Goal: Information Seeking & Learning: Learn about a topic

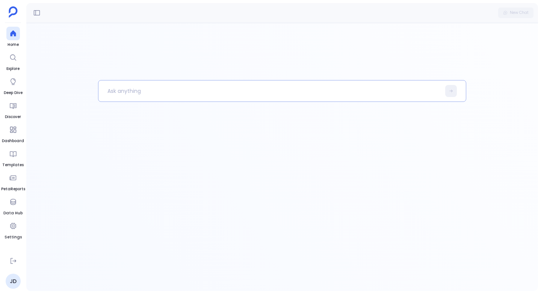
click at [114, 89] on p at bounding box center [270, 91] width 343 height 20
click at [11, 206] on div at bounding box center [13, 202] width 14 height 14
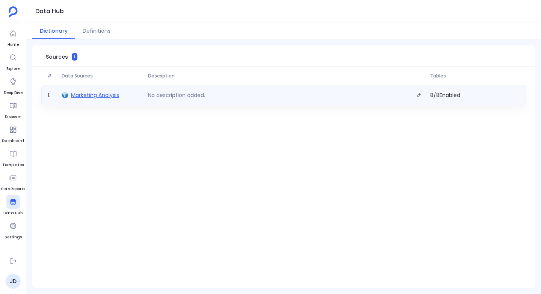
click at [92, 95] on span "Marketing Analysis" at bounding box center [95, 95] width 48 height 8
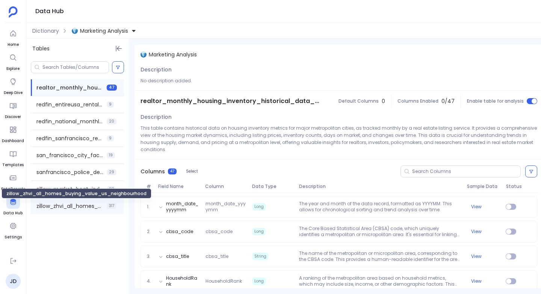
click at [69, 204] on span "zillow_zhvi_all_homes_buying_value_us_neighbourhood" at bounding box center [69, 206] width 67 height 8
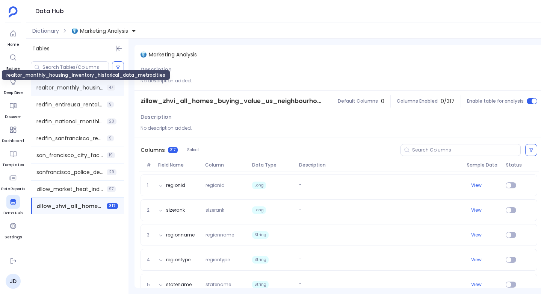
click at [55, 89] on span "realtor_monthly_housing_inventory_historical_data_metrocities" at bounding box center [69, 88] width 67 height 8
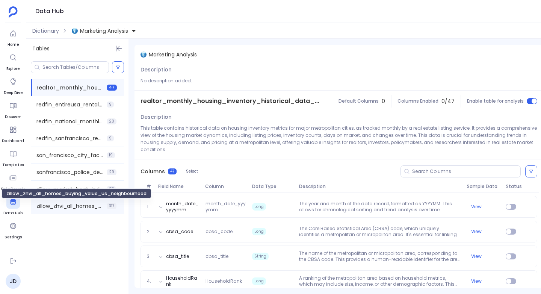
click at [63, 208] on span "zillow_zhvi_all_homes_buying_value_us_neighbourhood" at bounding box center [69, 206] width 67 height 8
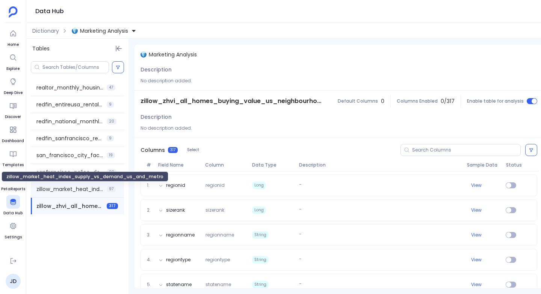
click at [58, 186] on span "zillow_market_heat_index_supply_vs_demand_us_and_metro" at bounding box center [69, 189] width 67 height 8
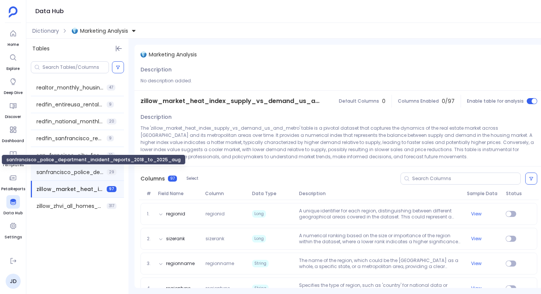
click at [60, 171] on span "sanfrancisco_police_department_incident_reports_2018_to_2025_aug" at bounding box center [69, 172] width 67 height 8
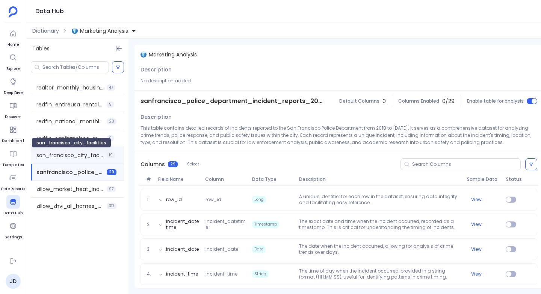
click at [61, 156] on span "san_francisco_city_facilities" at bounding box center [69, 156] width 67 height 8
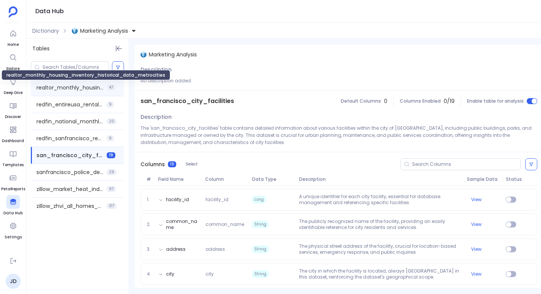
click at [84, 91] on span "realtor_monthly_housing_inventory_historical_data_metrocities" at bounding box center [69, 88] width 67 height 8
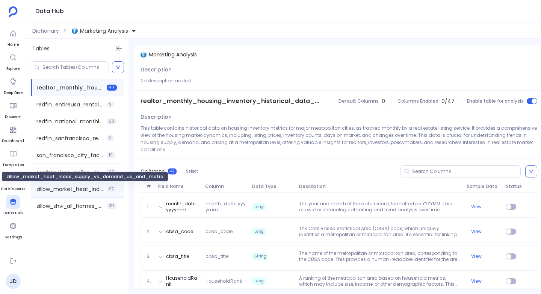
click at [66, 188] on span "zillow_market_heat_index_supply_vs_demand_us_and_metro" at bounding box center [69, 189] width 67 height 8
